Goal: Information Seeking & Learning: Learn about a topic

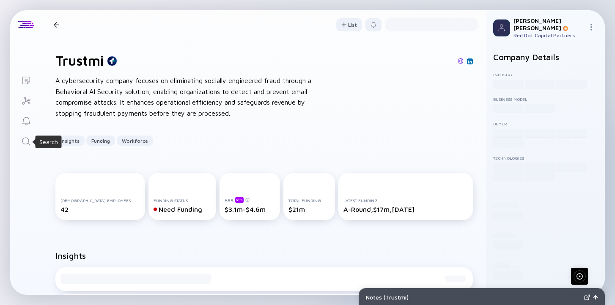
click at [27, 146] on icon "Search" at bounding box center [26, 141] width 10 height 10
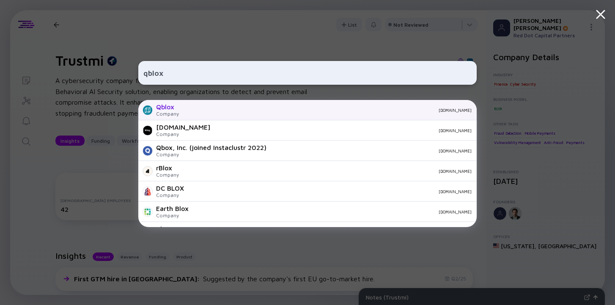
type input "qblox"
click at [186, 115] on div "Qblox Company [DOMAIN_NAME]" at bounding box center [307, 110] width 339 height 20
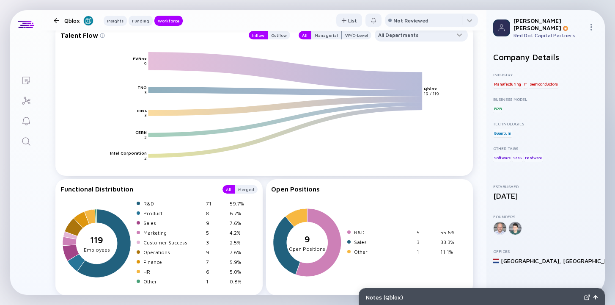
scroll to position [1182, 0]
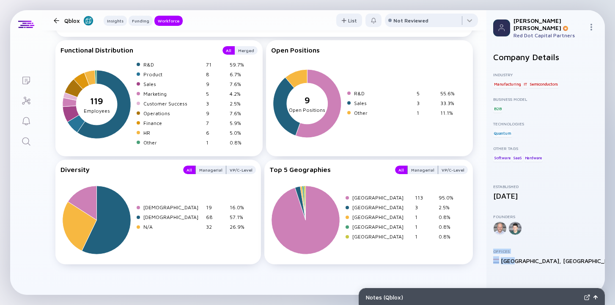
drag, startPoint x: 502, startPoint y: 222, endPoint x: 510, endPoint y: 249, distance: 28.3
click at [511, 250] on div "Company Details Industry Manufacturing IT Semiconductors Business Model B2B Tec…" at bounding box center [546, 170] width 105 height 236
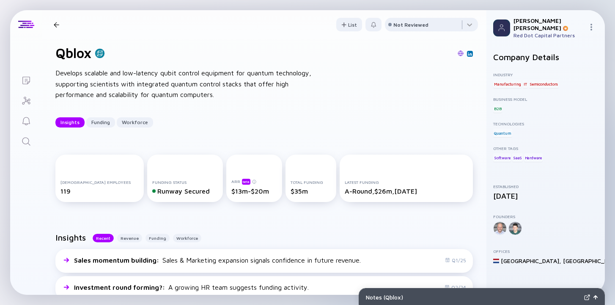
scroll to position [0, 0]
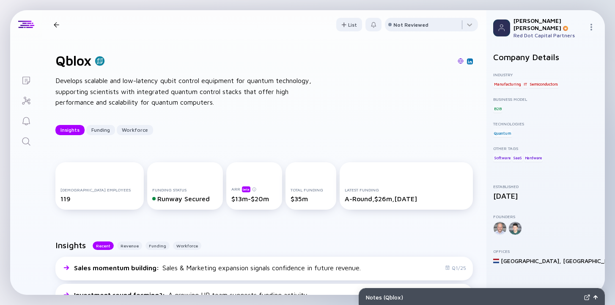
click at [57, 22] on div at bounding box center [57, 25] width 6 height 6
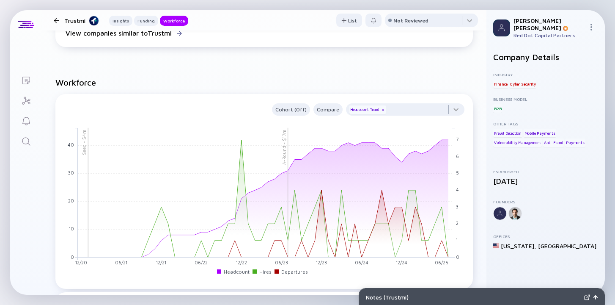
scroll to position [714, 0]
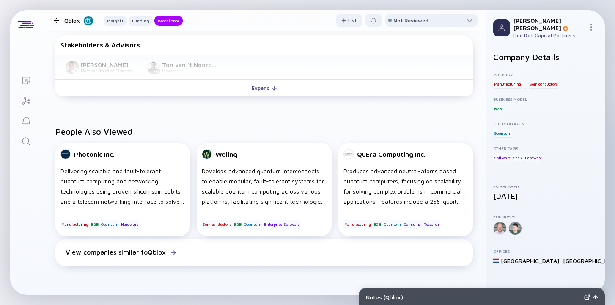
scroll to position [484, 0]
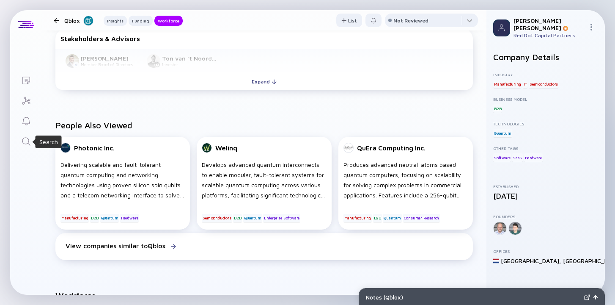
click at [29, 143] on icon "Search" at bounding box center [26, 141] width 10 height 10
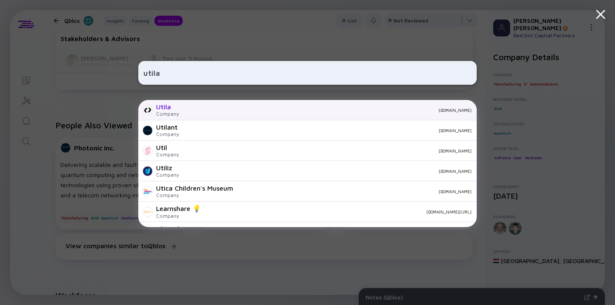
type input "utila"
click at [180, 103] on div "Utila Company [DOMAIN_NAME]" at bounding box center [307, 110] width 339 height 20
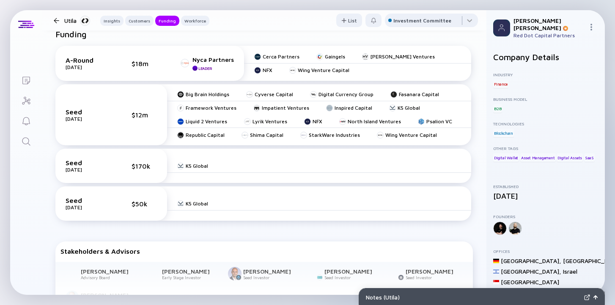
scroll to position [514, 0]
